Goal: Information Seeking & Learning: Learn about a topic

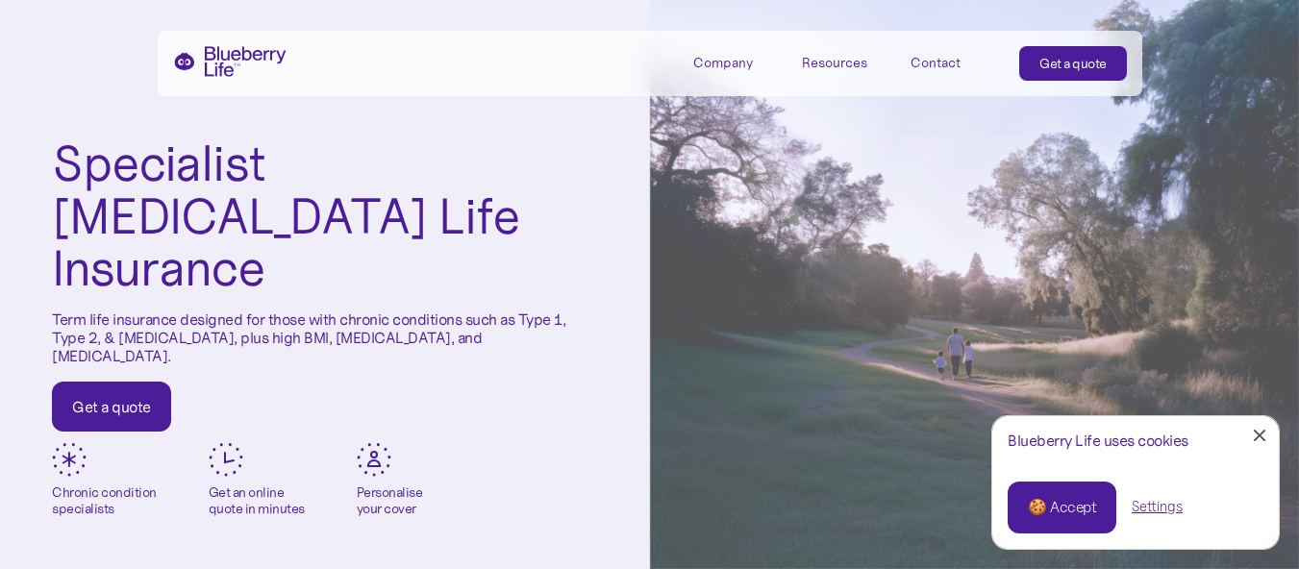
click at [930, 64] on div "Contact" at bounding box center [936, 63] width 50 height 16
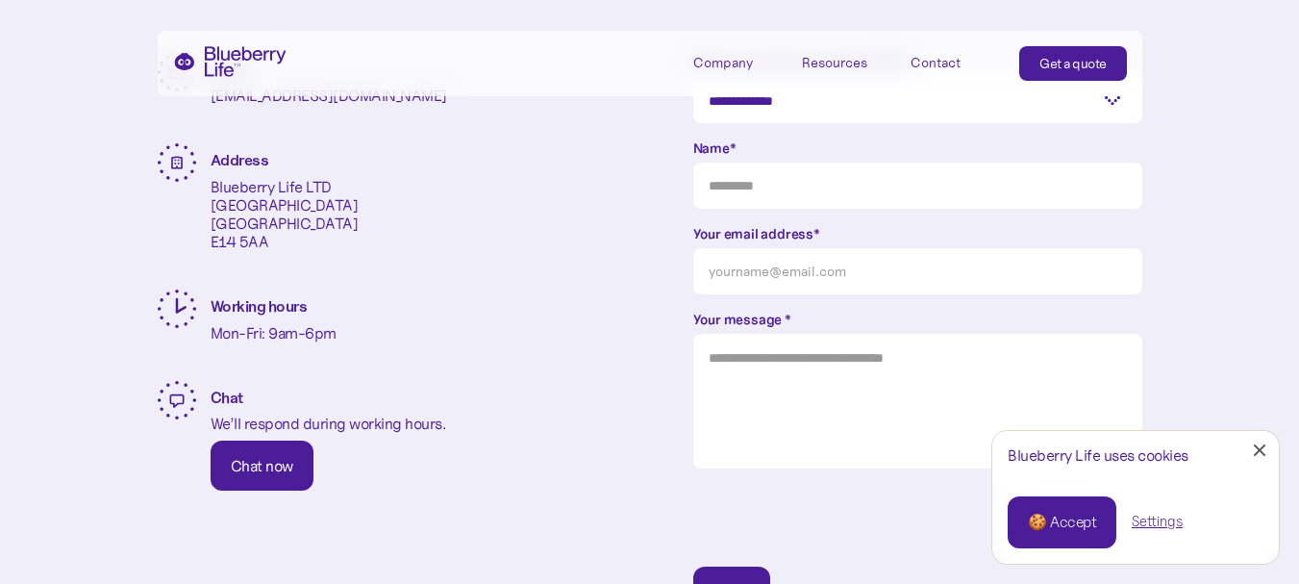
scroll to position [481, 0]
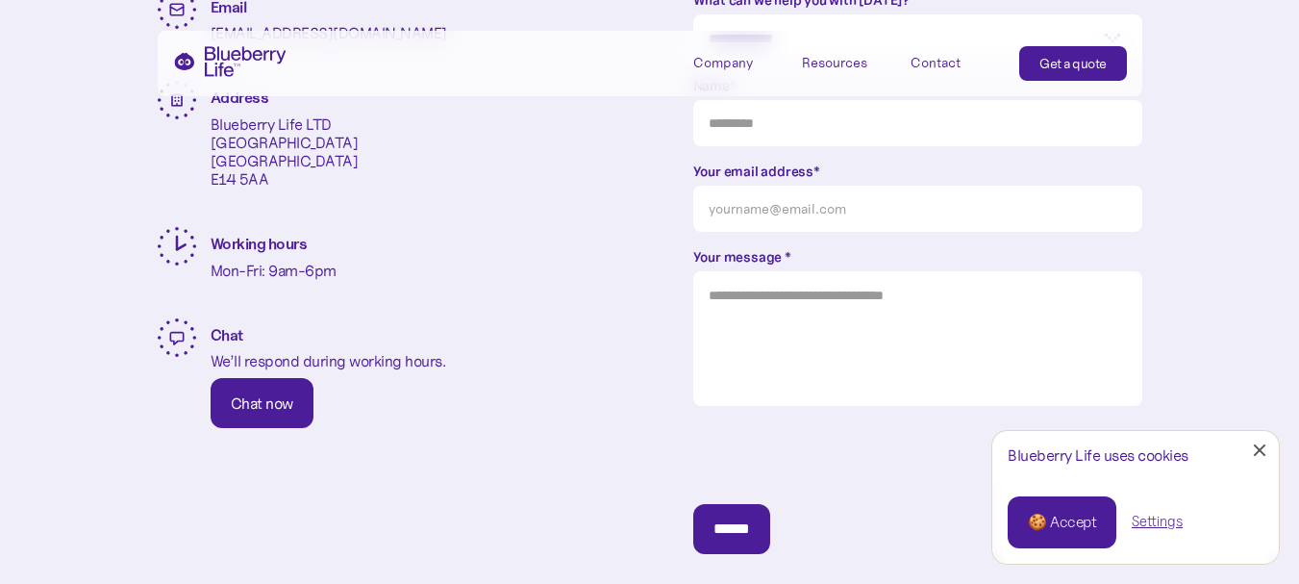
click at [746, 59] on div "Company" at bounding box center [723, 63] width 60 height 16
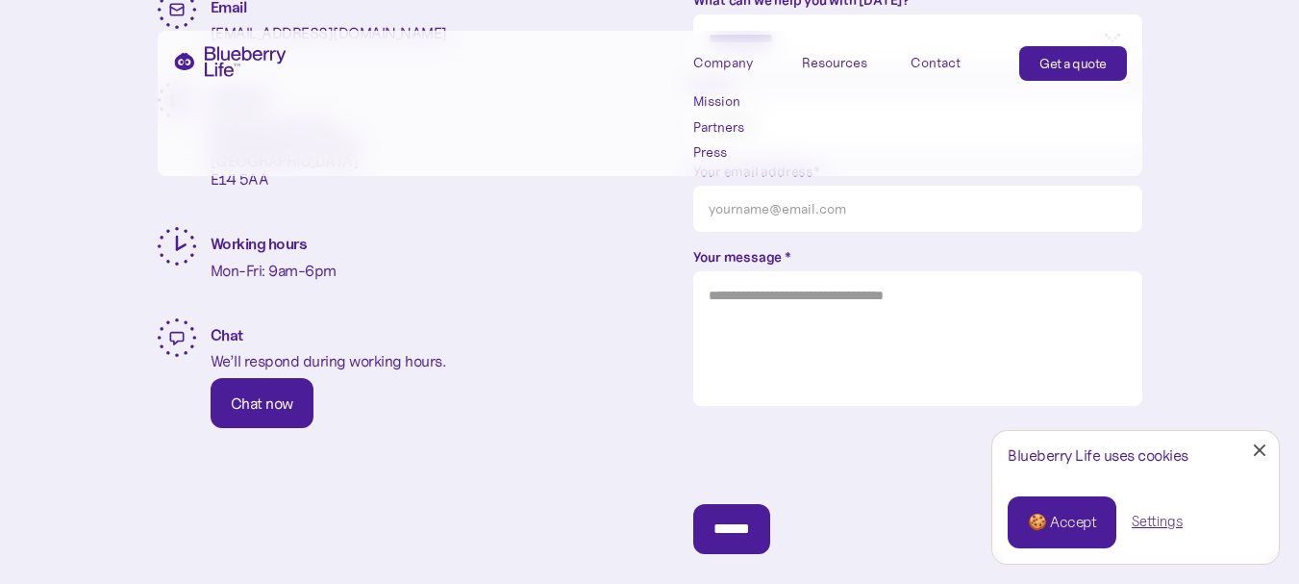
click at [723, 98] on link "Mission" at bounding box center [736, 101] width 87 height 16
click at [714, 128] on link "Partners" at bounding box center [736, 127] width 87 height 16
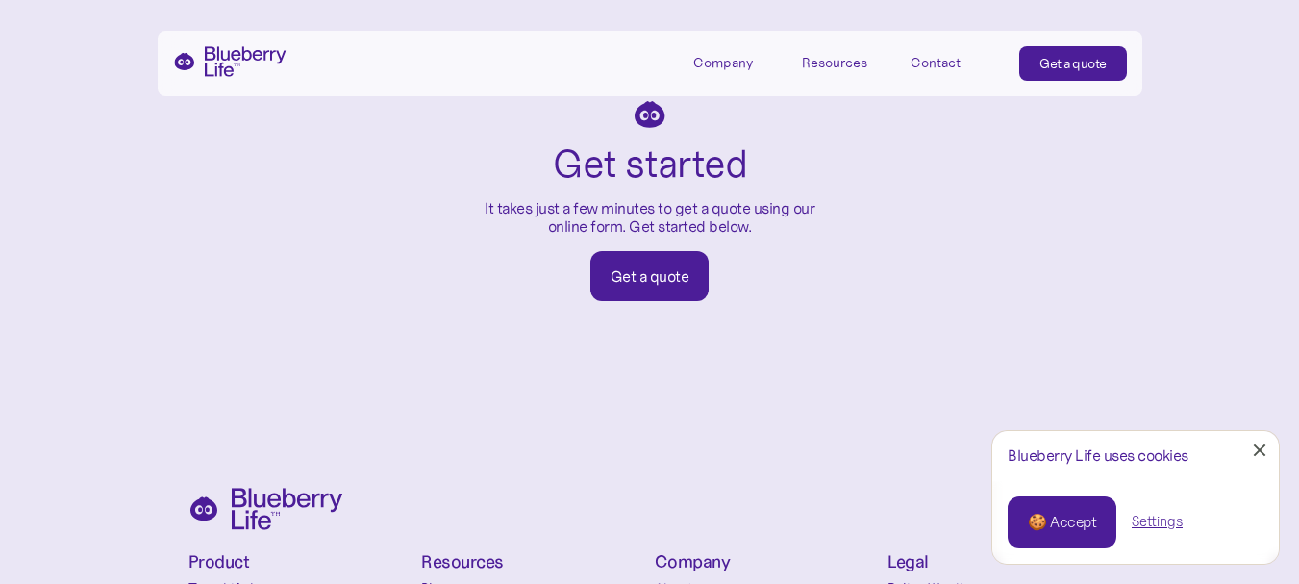
scroll to position [2982, 0]
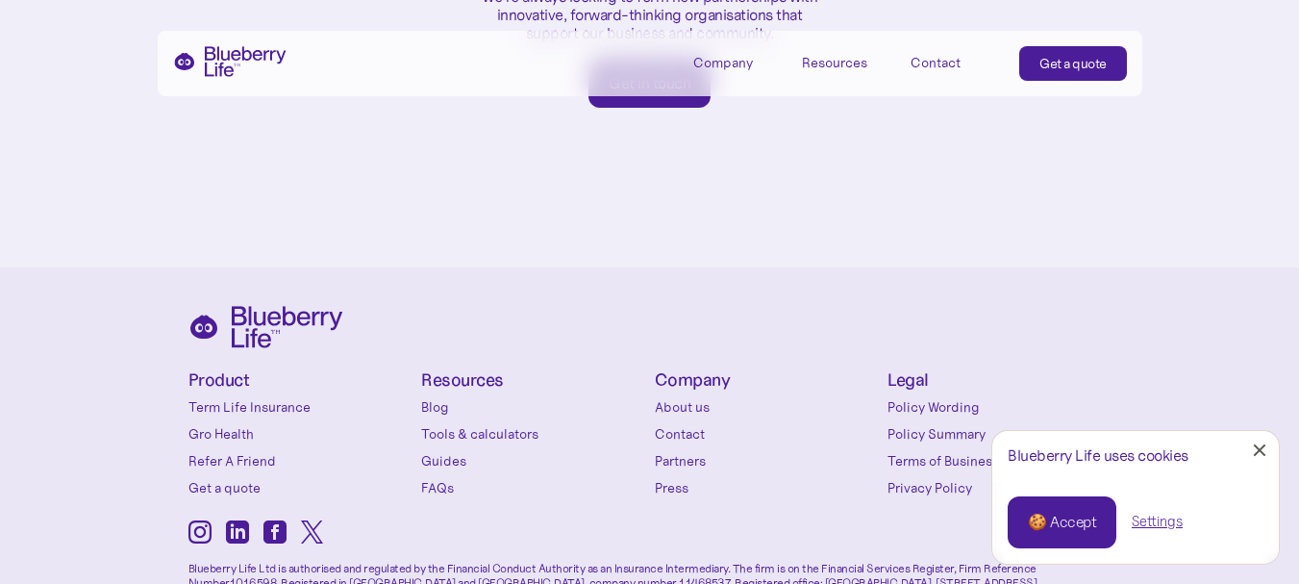
scroll to position [1344, 0]
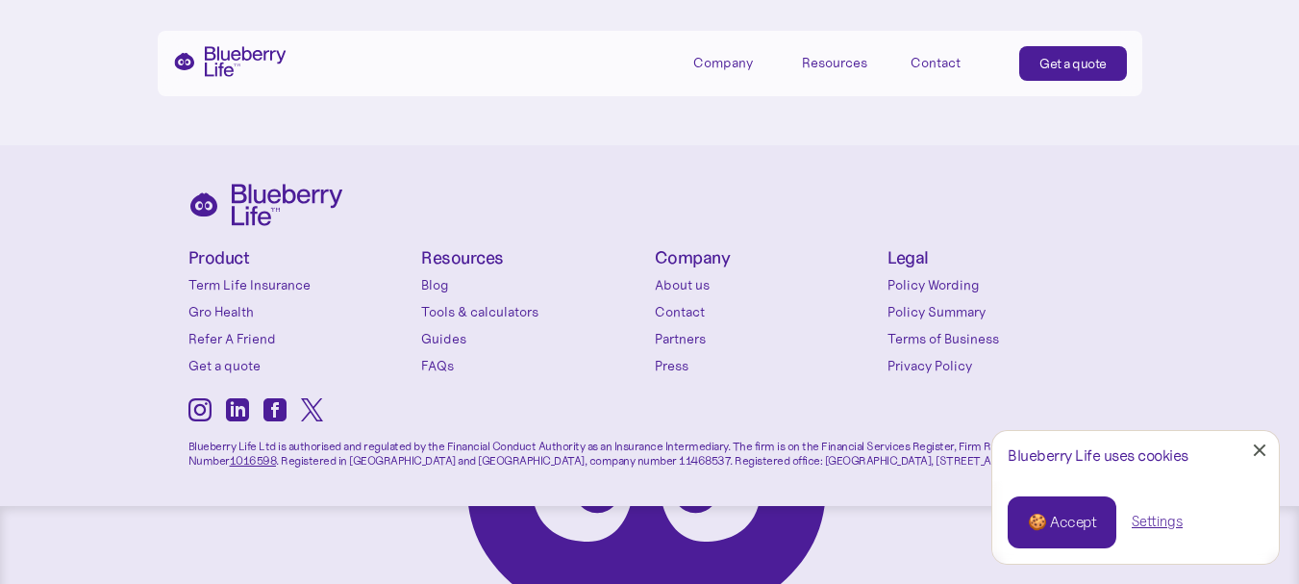
click at [683, 275] on link "About us" at bounding box center [767, 284] width 224 height 19
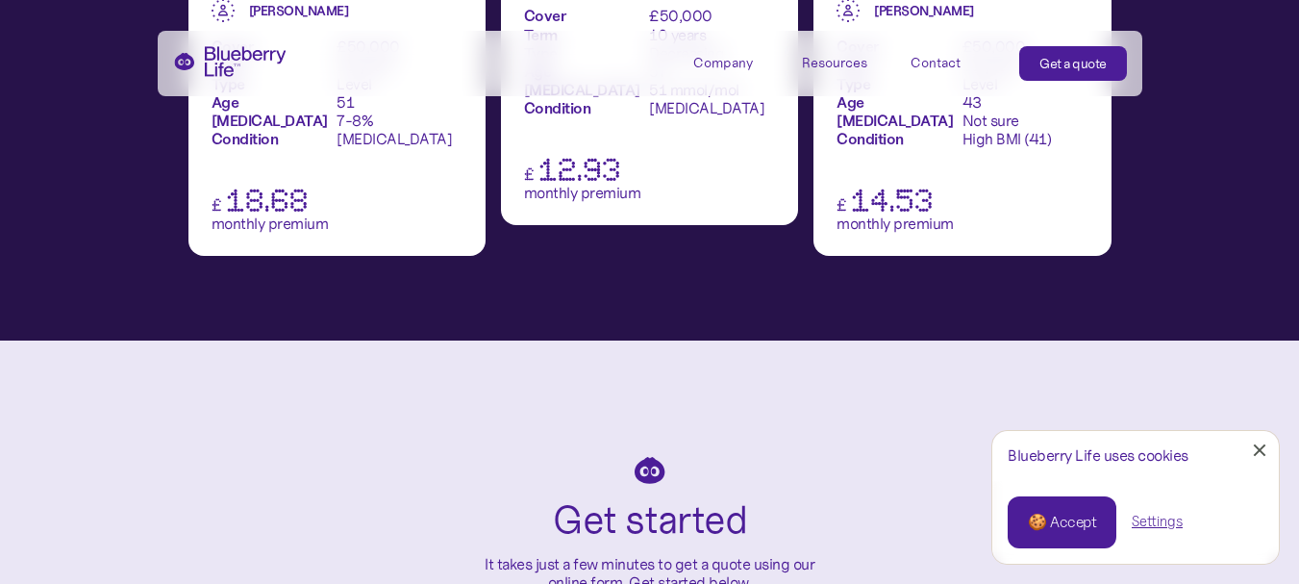
scroll to position [2693, 0]
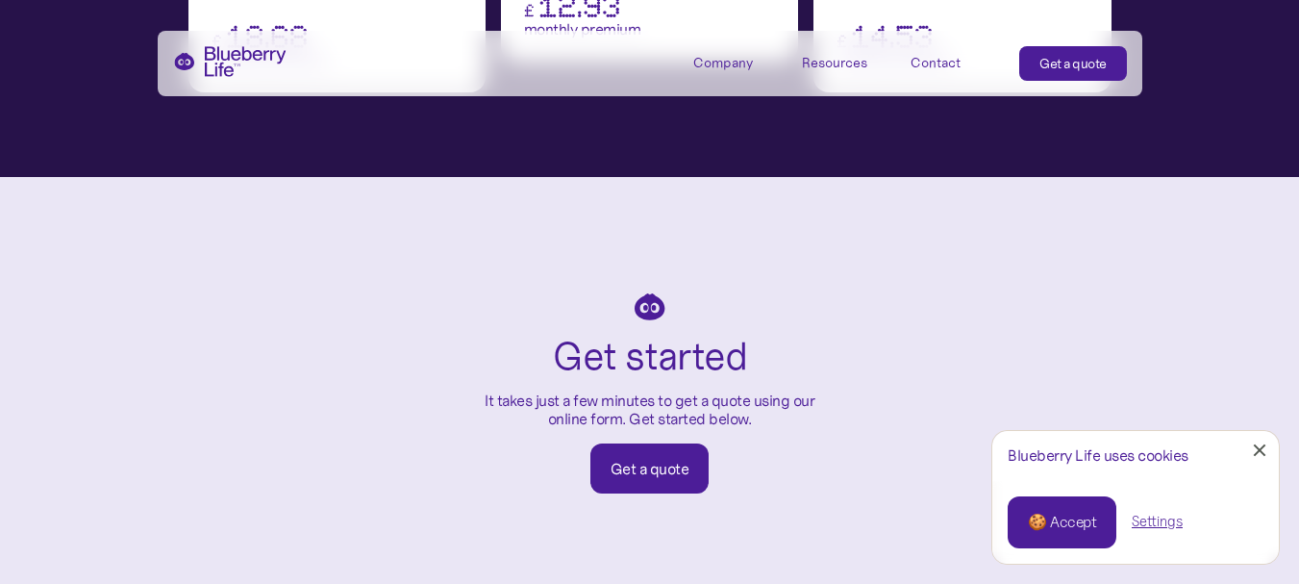
click at [847, 68] on div "Resources" at bounding box center [834, 63] width 65 height 16
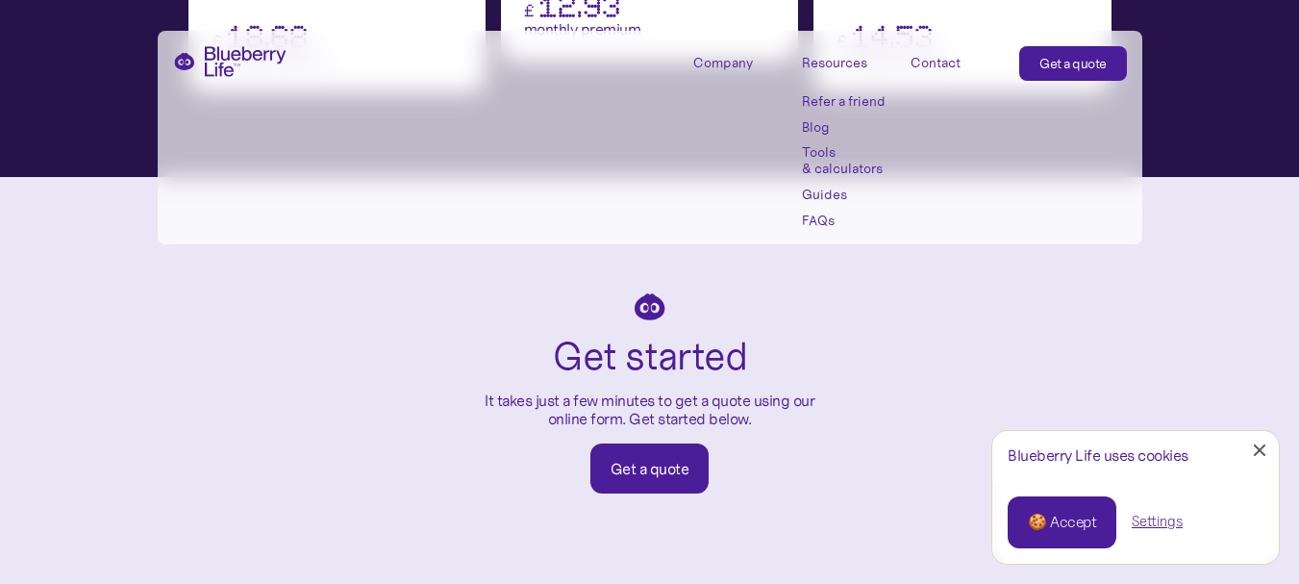
click at [812, 128] on link "Blog" at bounding box center [845, 127] width 87 height 16
click at [1087, 519] on div "🍪 Accept" at bounding box center [1062, 522] width 68 height 21
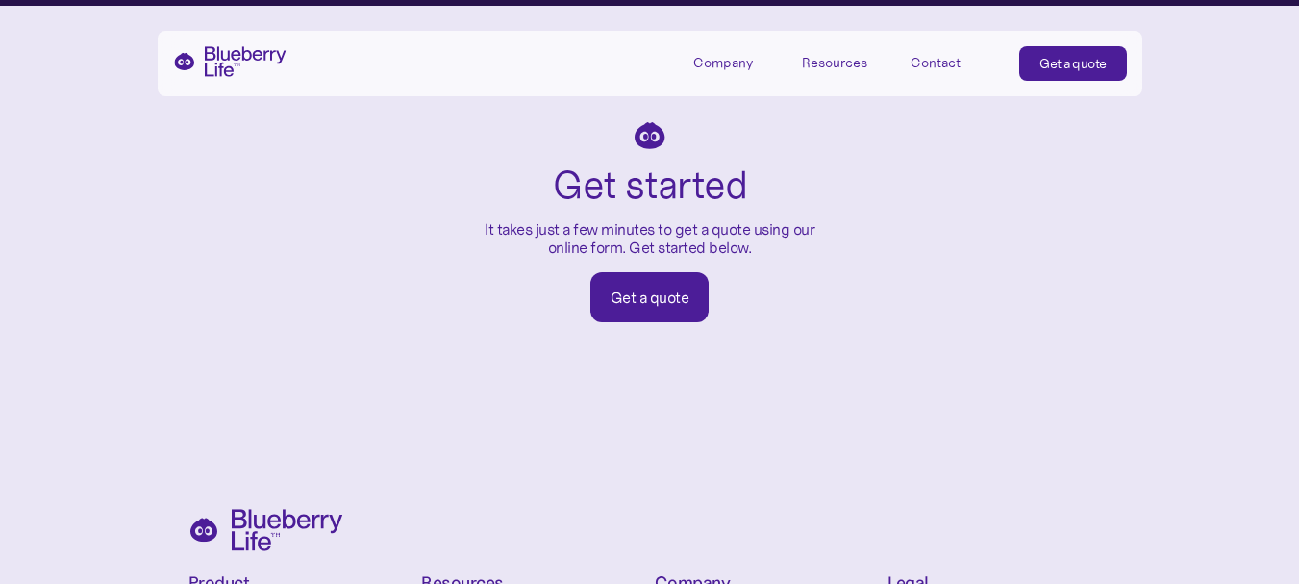
scroll to position [3174, 0]
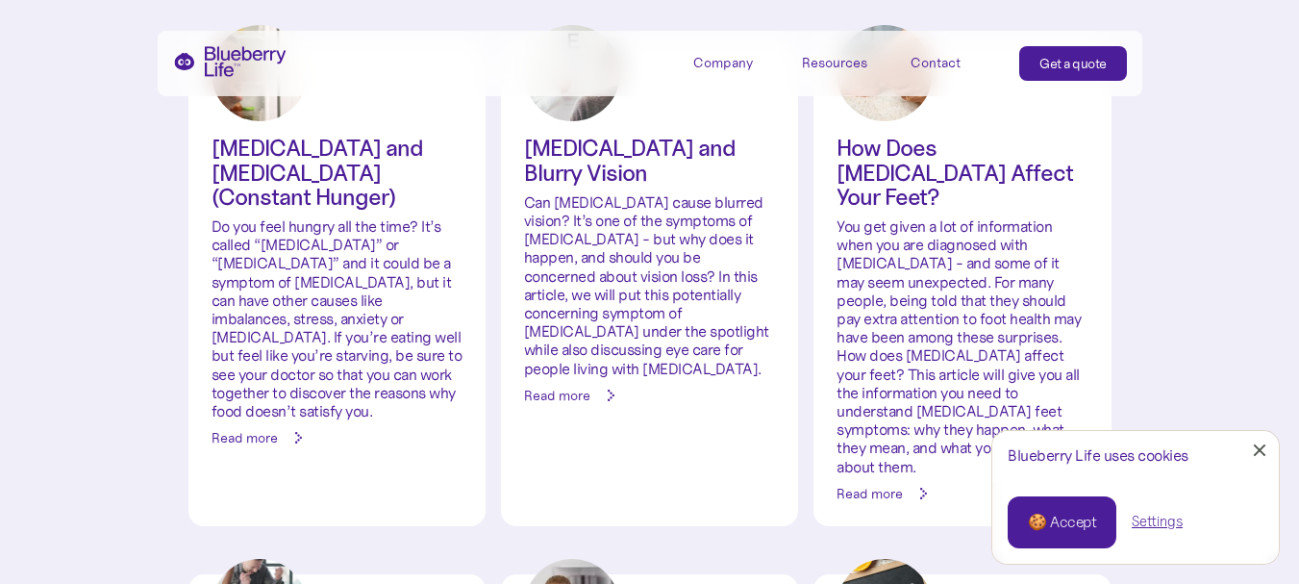
scroll to position [11510, 0]
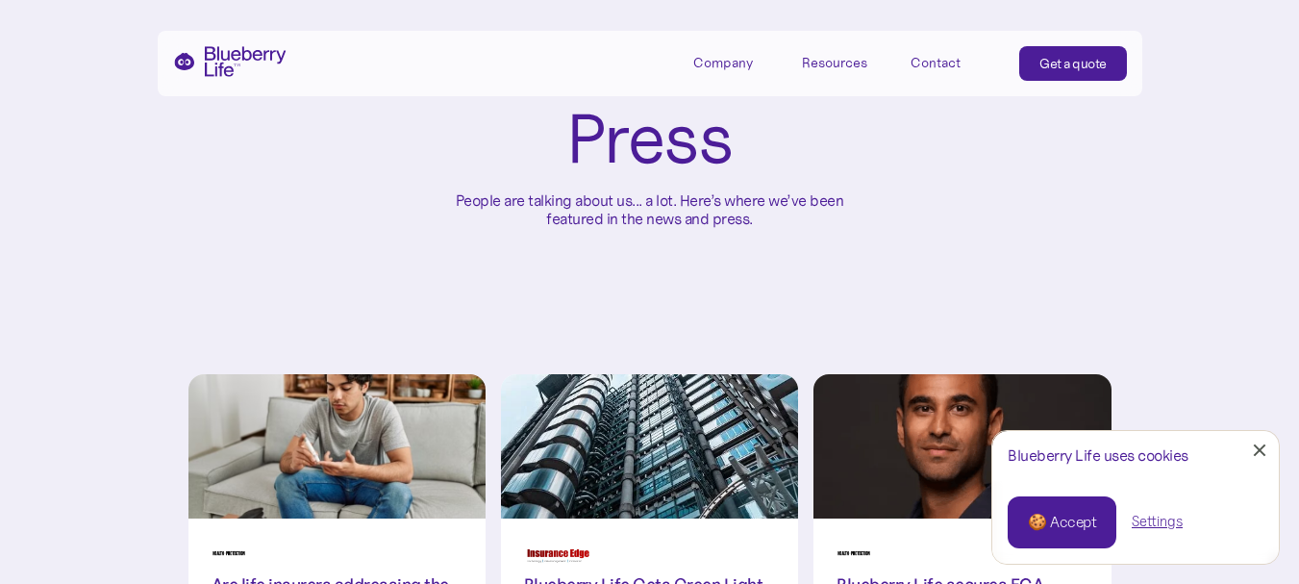
scroll to position [481, 0]
